Goal: Task Accomplishment & Management: Manage account settings

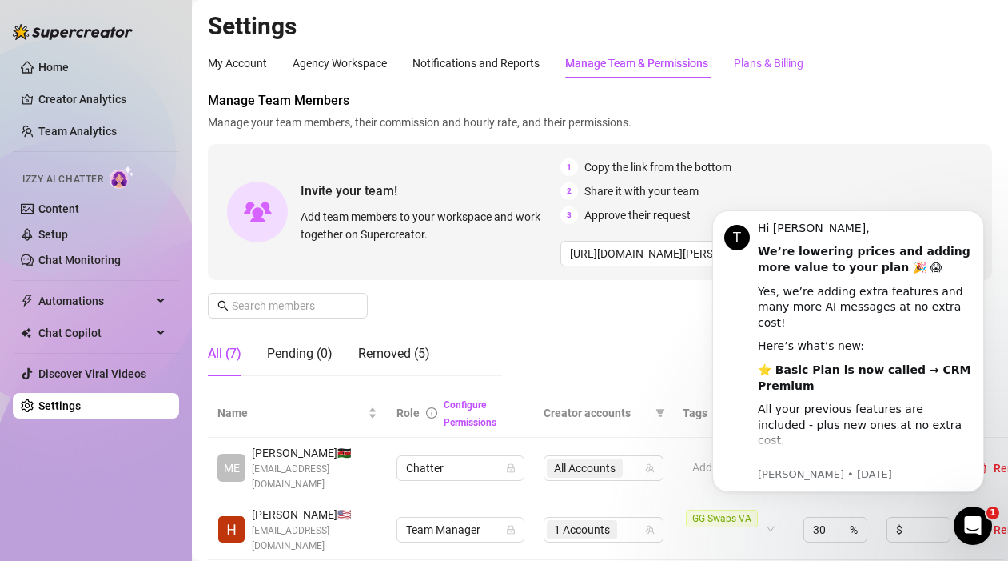
click at [763, 66] on div "Plans & Billing" at bounding box center [769, 63] width 70 height 18
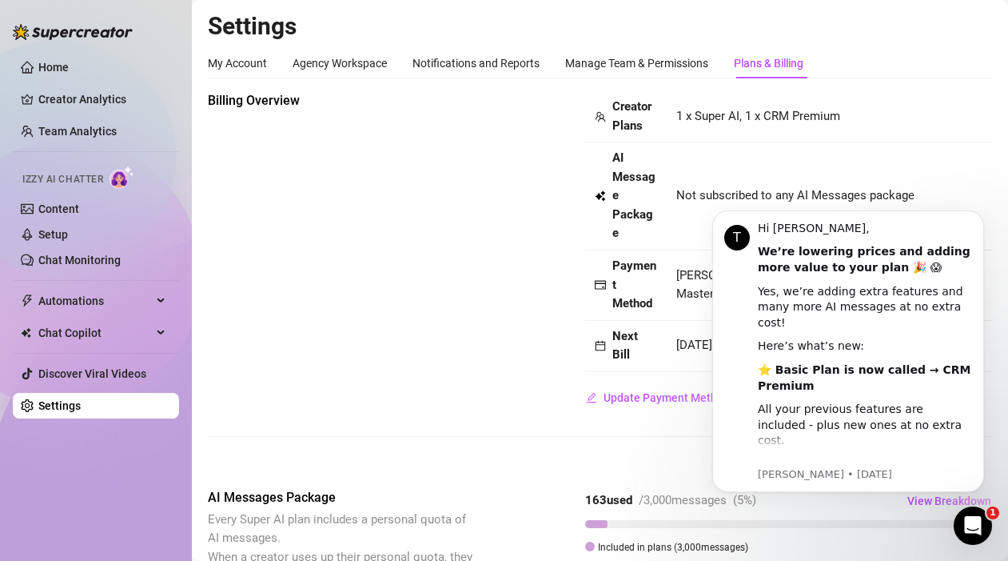
click at [984, 103] on td "1 x Super AI, 1 x CRM Premium" at bounding box center [829, 116] width 325 height 51
click at [583, 66] on div "Manage Team & Permissions" at bounding box center [636, 63] width 143 height 18
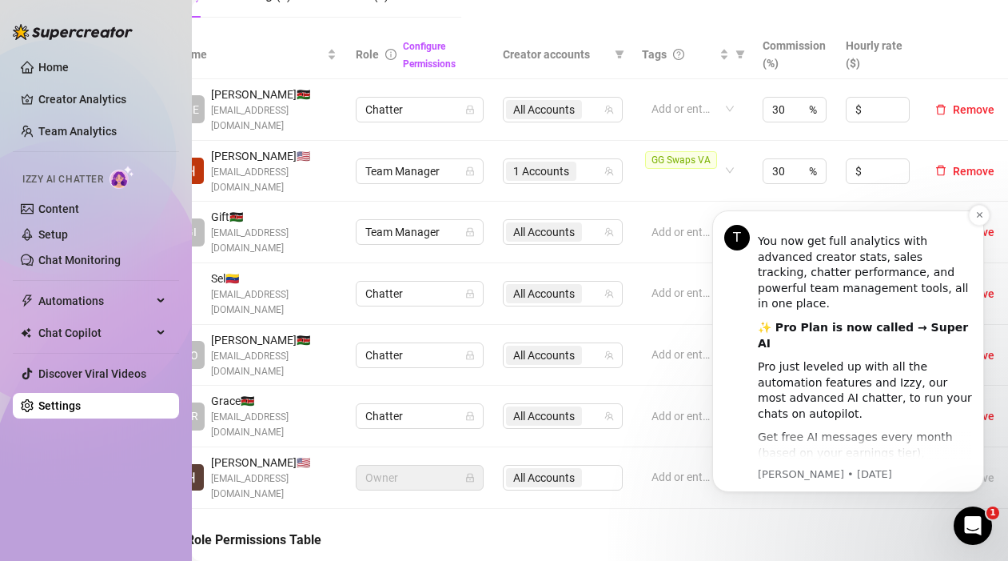
scroll to position [293, 0]
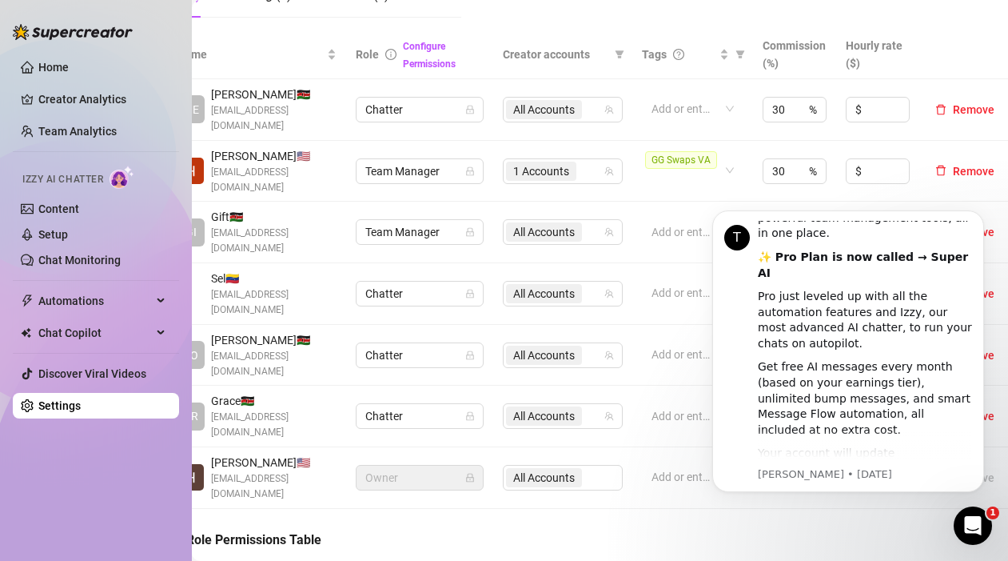
click at [981, 527] on icon "Open Intercom Messenger" at bounding box center [973, 526] width 26 height 26
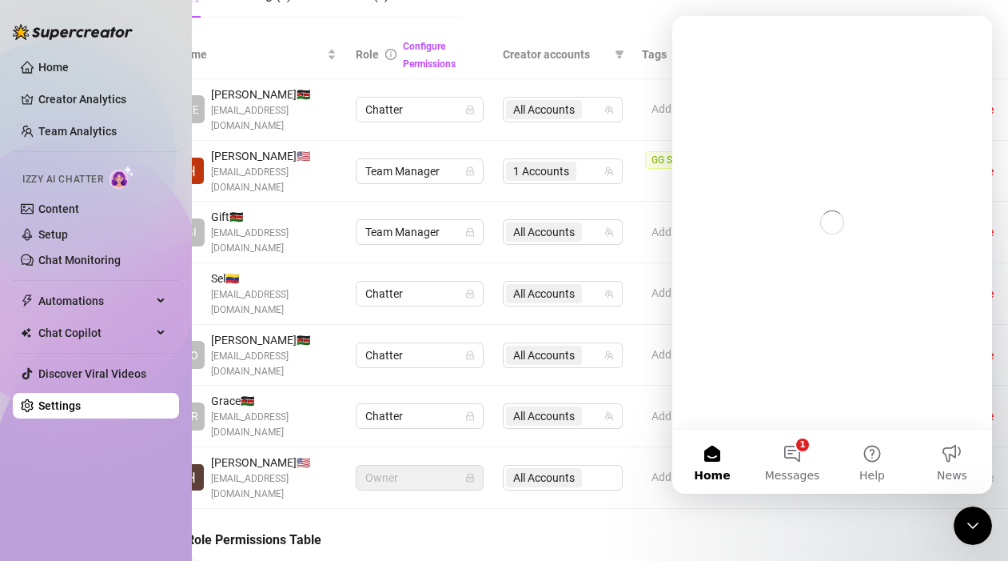
scroll to position [0, 0]
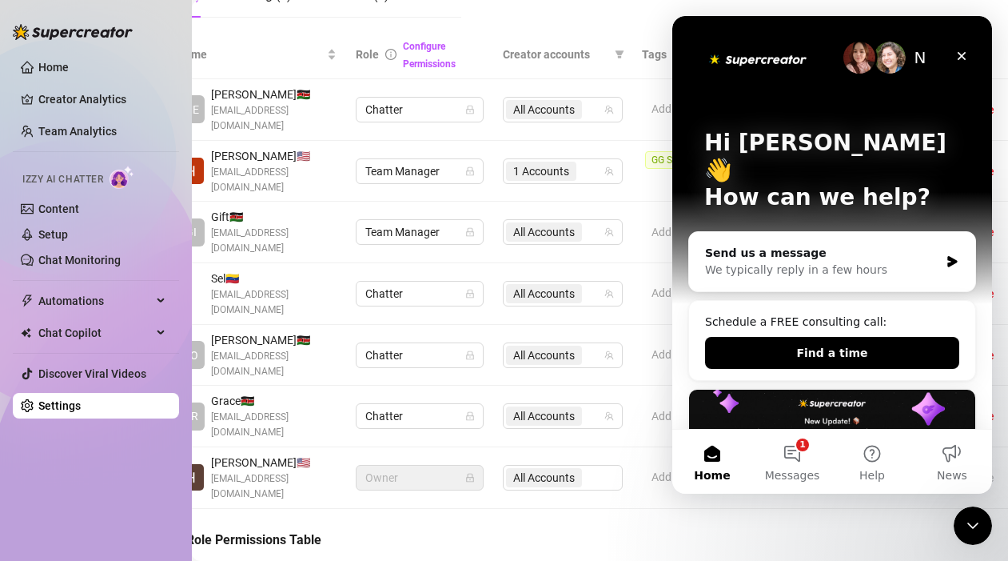
click at [978, 522] on icon "Close Intercom Messenger" at bounding box center [973, 525] width 11 height 6
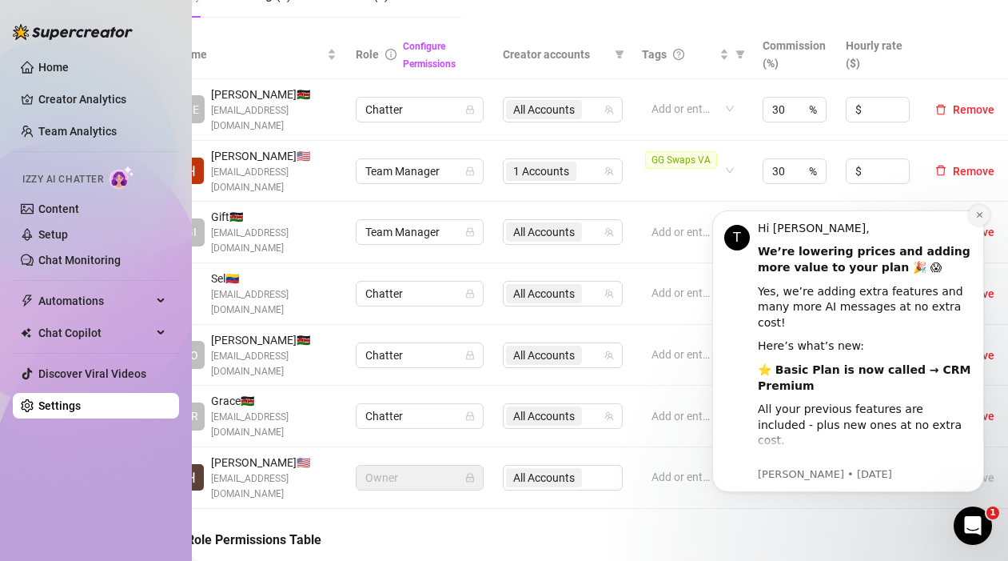
click at [976, 214] on icon "Dismiss notification" at bounding box center [980, 214] width 9 height 9
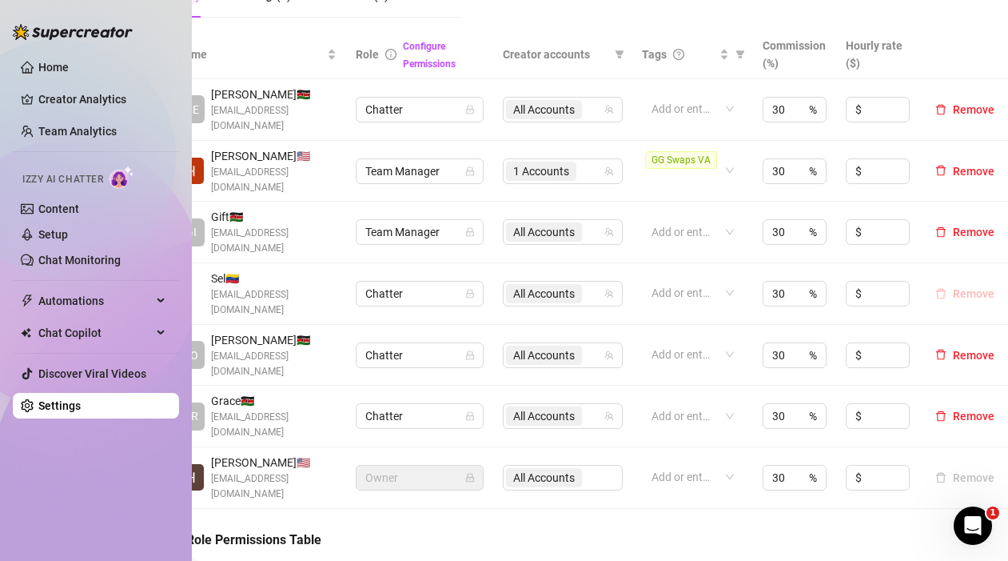
click at [967, 287] on span "Remove" at bounding box center [974, 293] width 42 height 13
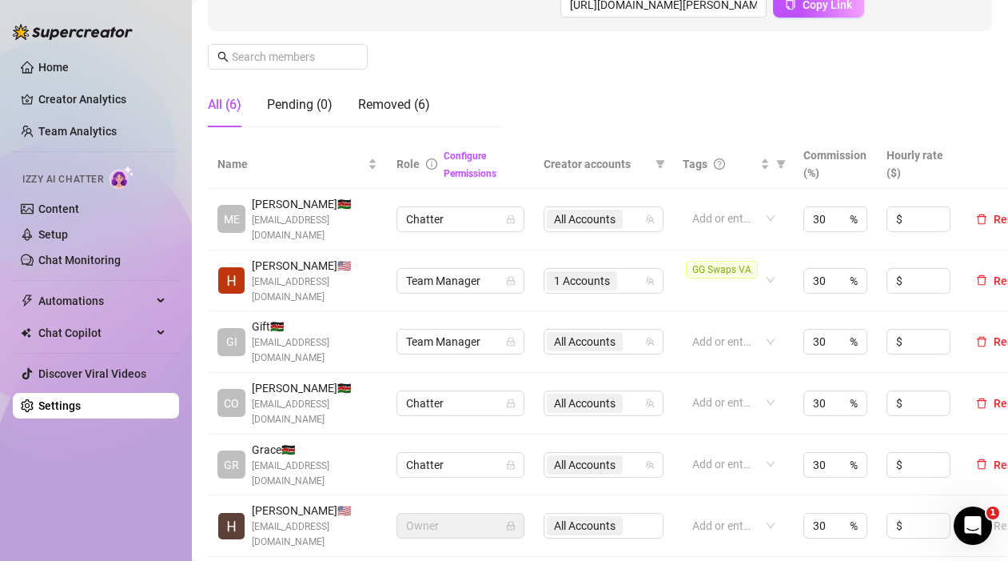
scroll to position [175, 0]
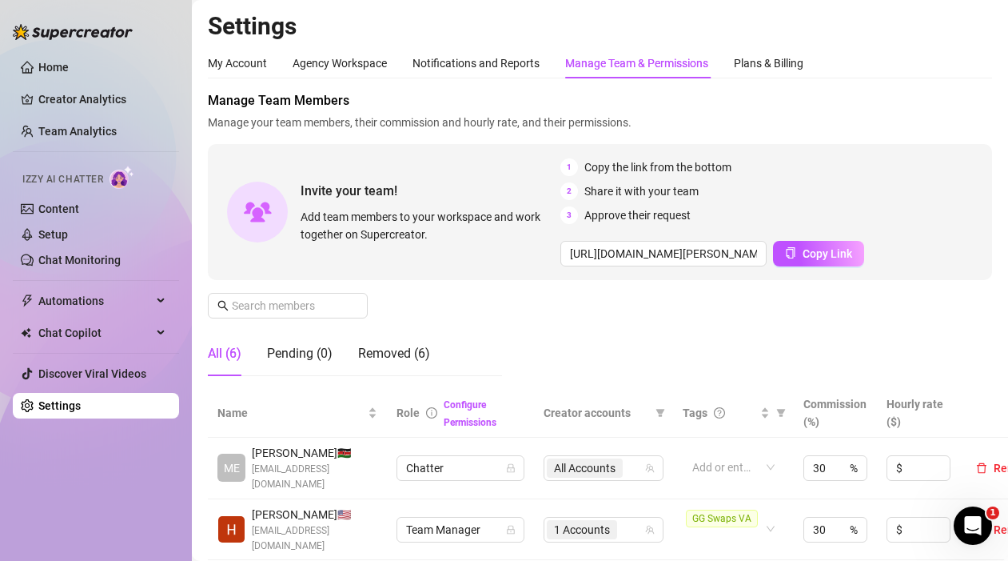
scroll to position [28, 0]
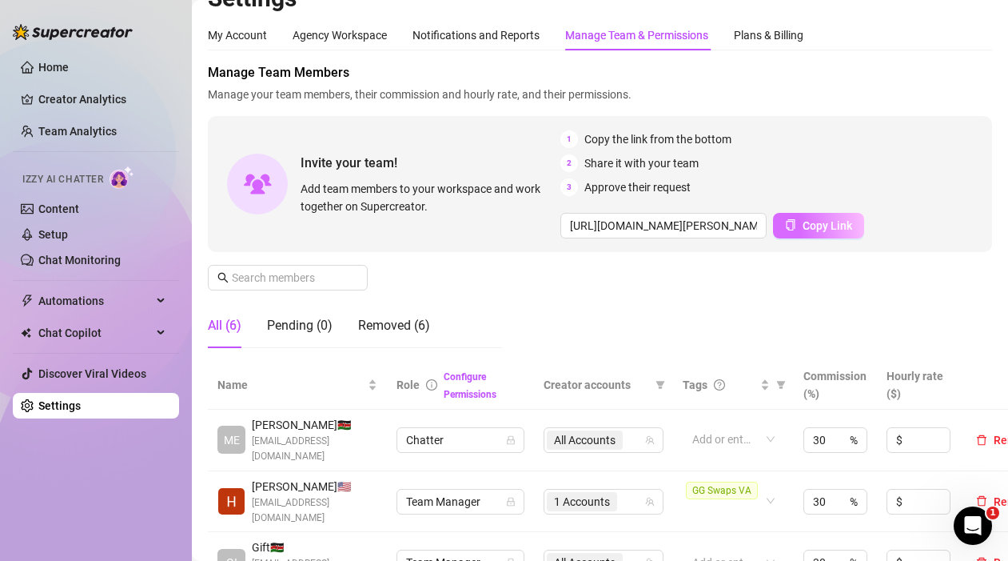
click at [820, 231] on span "Copy Link" at bounding box center [828, 225] width 50 height 13
